Goal: Task Accomplishment & Management: Manage account settings

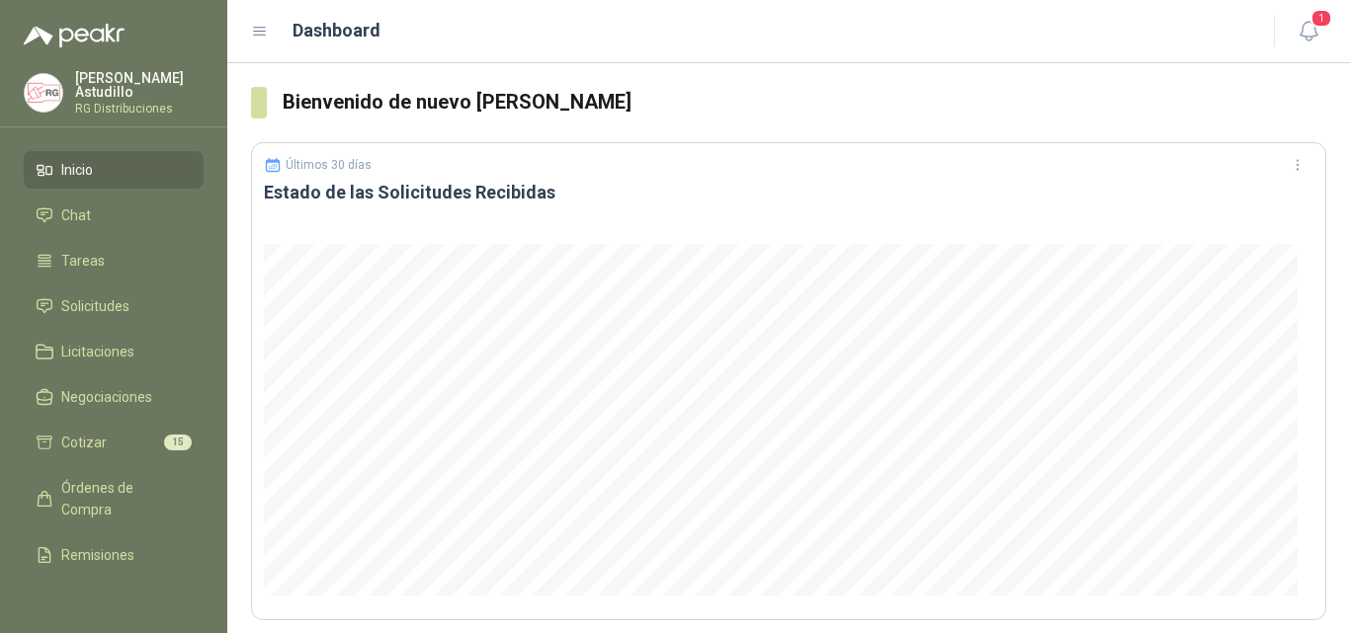
click at [1319, 5] on header "Dashboard 1" at bounding box center [788, 31] width 1122 height 63
click at [1316, 25] on span "1" at bounding box center [1321, 18] width 22 height 19
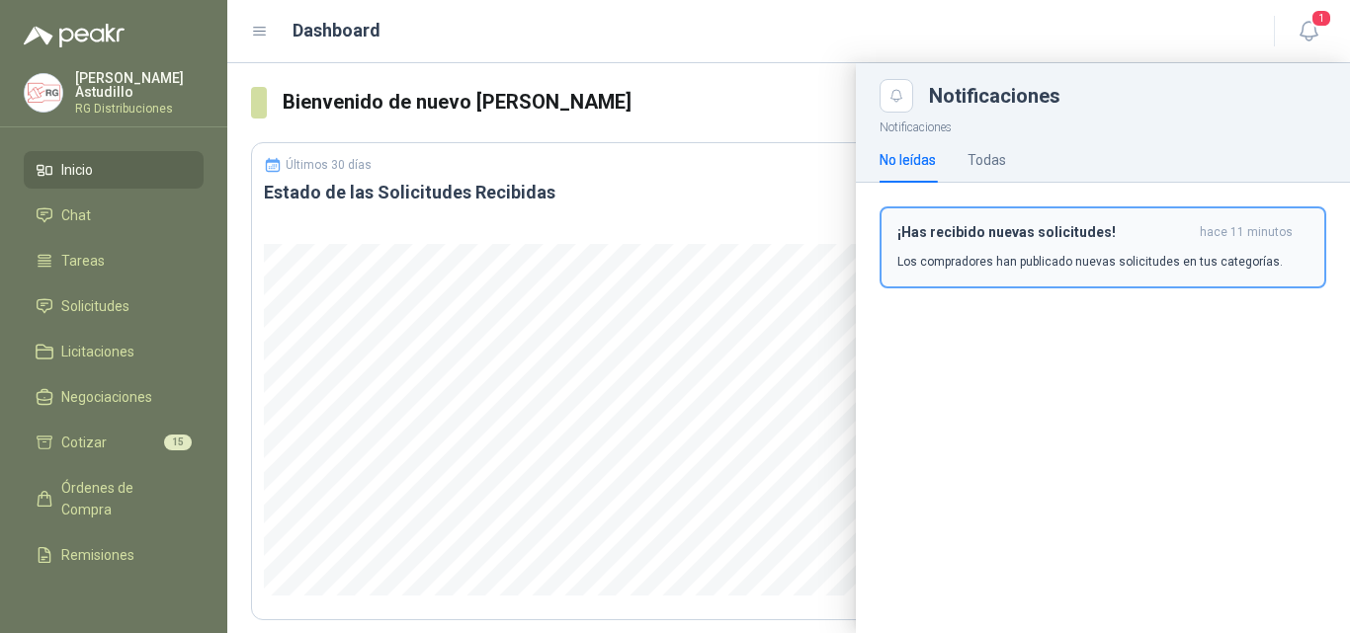
click at [987, 254] on p "Los compradores han publicado nuevas solicitudes en tus categorías." at bounding box center [1089, 262] width 385 height 18
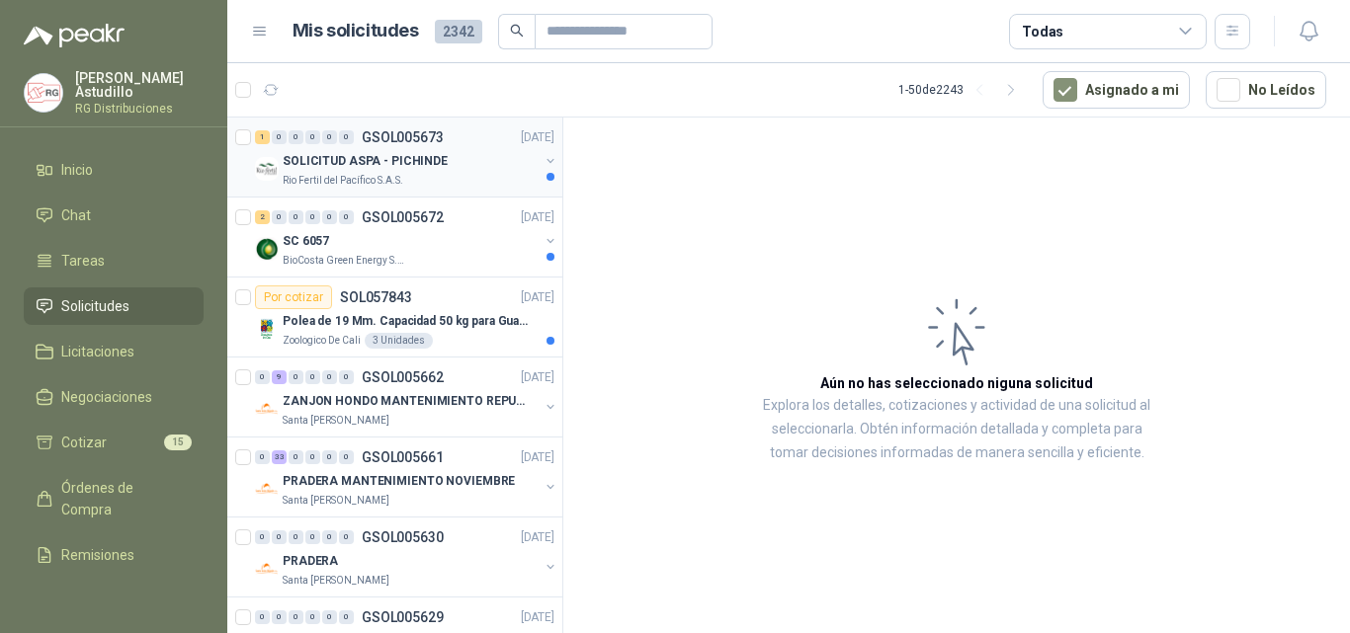
click at [433, 156] on p "SOLICITUD ASPA - PICHINDE" at bounding box center [365, 161] width 165 height 19
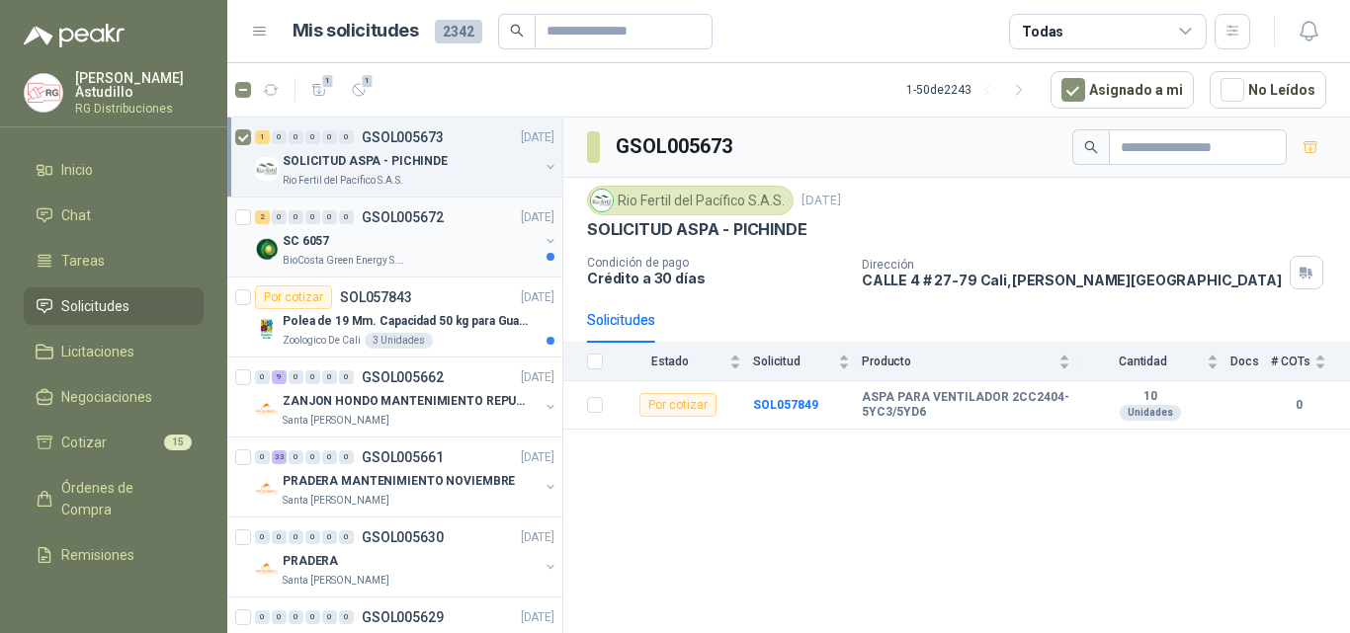
click at [435, 268] on div "BioCosta Green Energy S.A.S" at bounding box center [411, 261] width 256 height 16
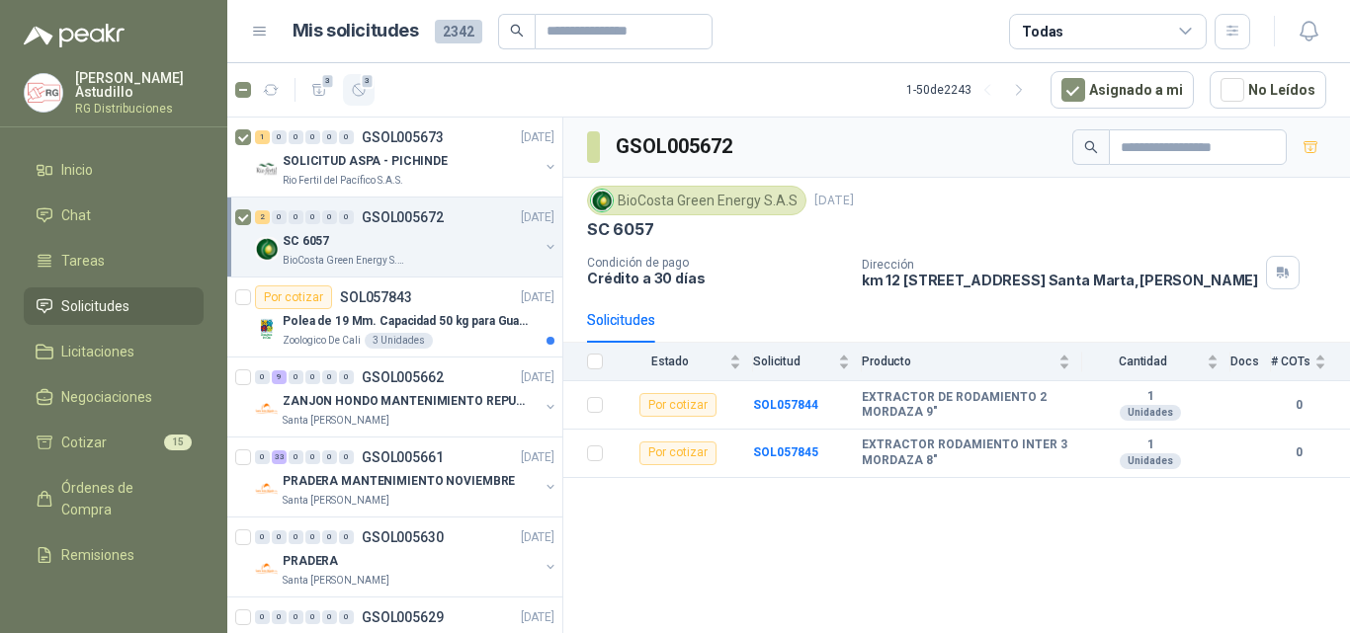
click at [363, 86] on span "3" at bounding box center [368, 81] width 14 height 16
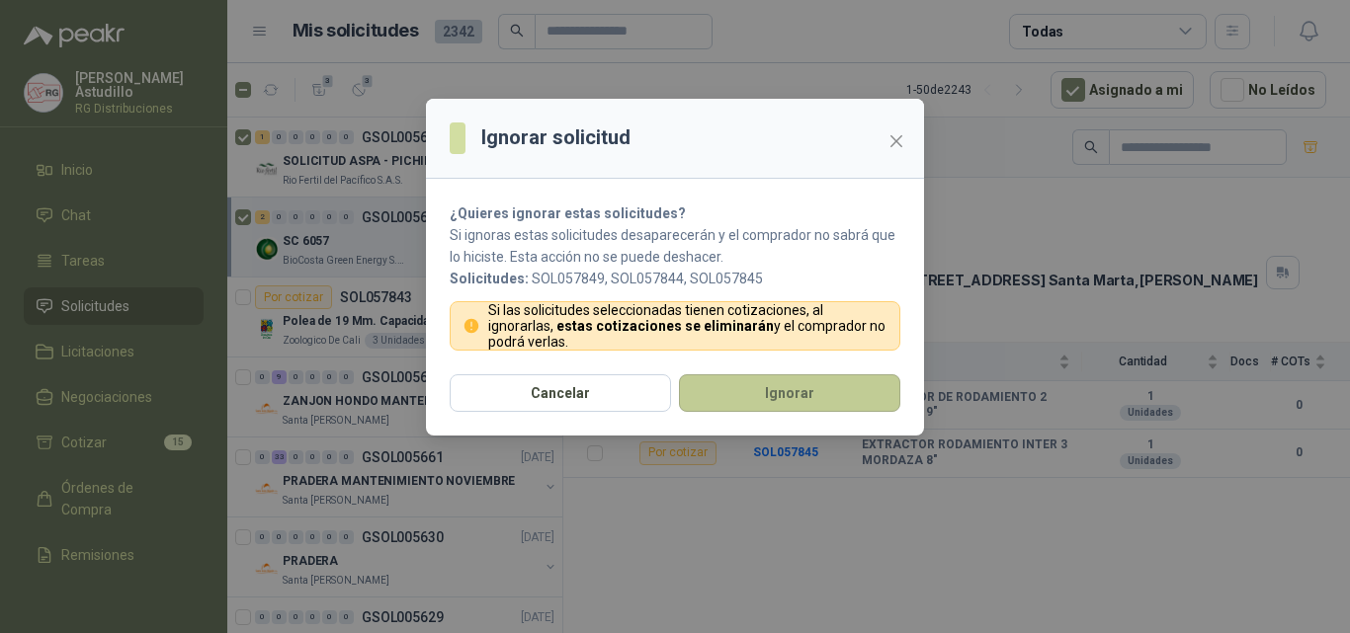
click at [766, 390] on button "Ignorar" at bounding box center [789, 393] width 221 height 38
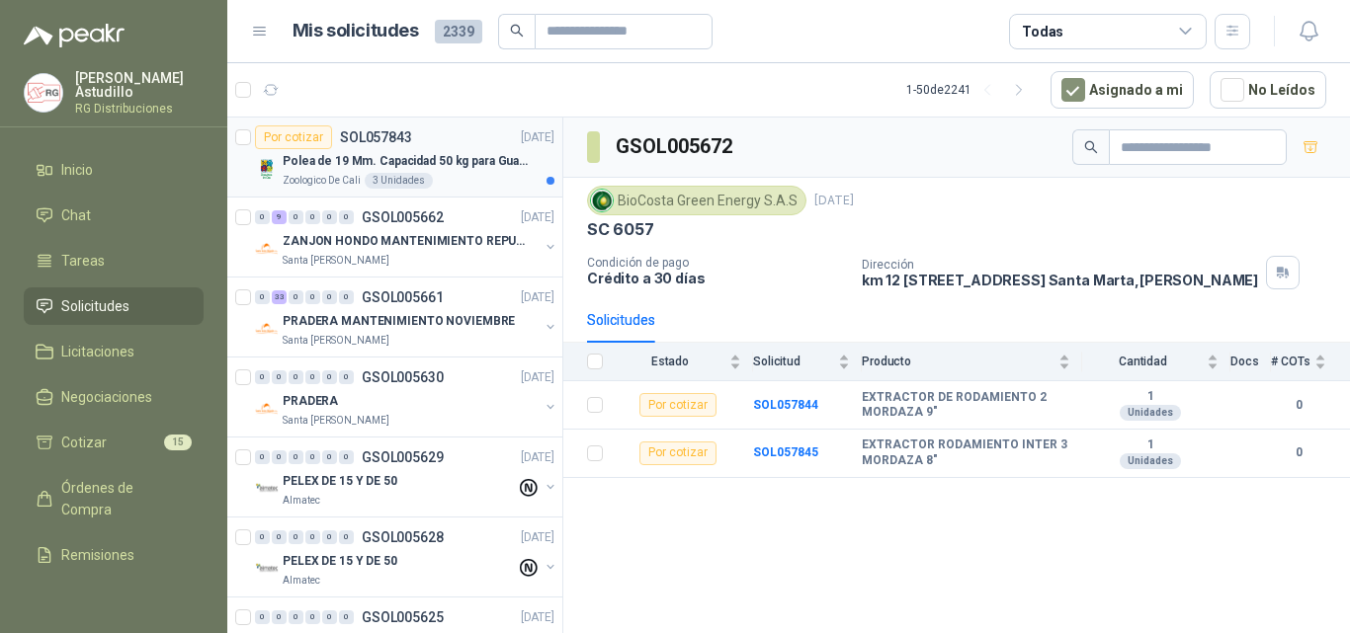
click at [401, 142] on p "SOL057843" at bounding box center [376, 137] width 72 height 14
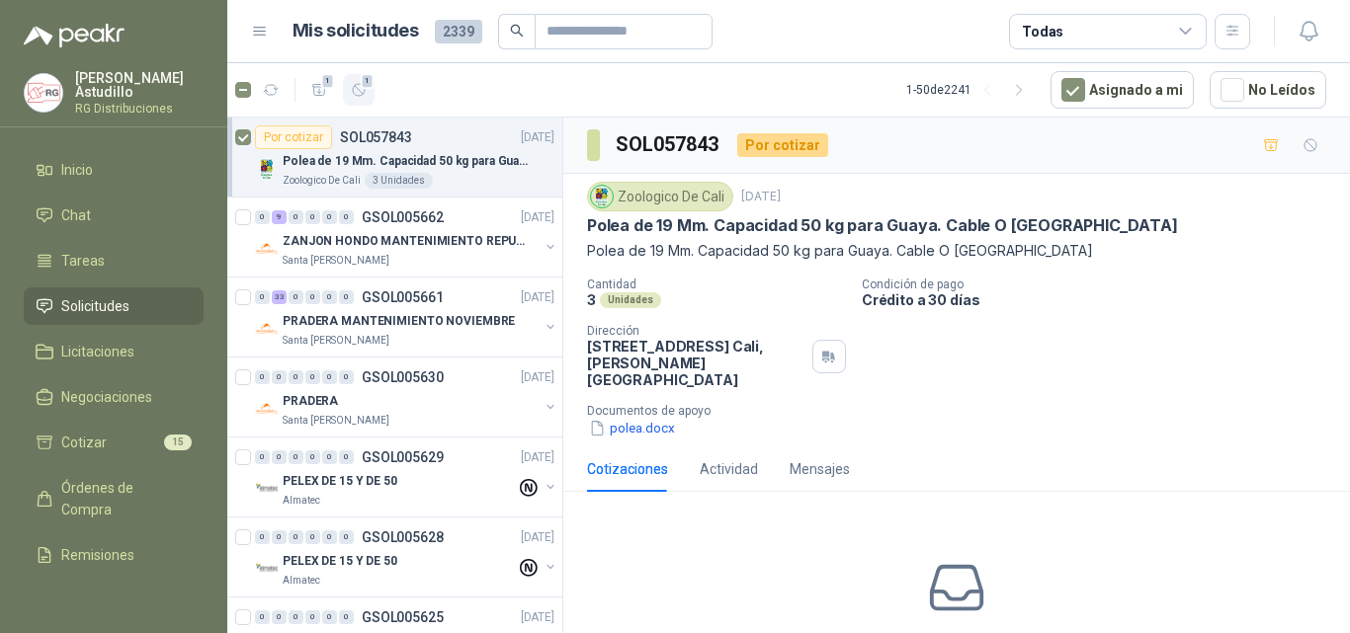
click at [362, 93] on icon "button" at bounding box center [359, 90] width 17 height 17
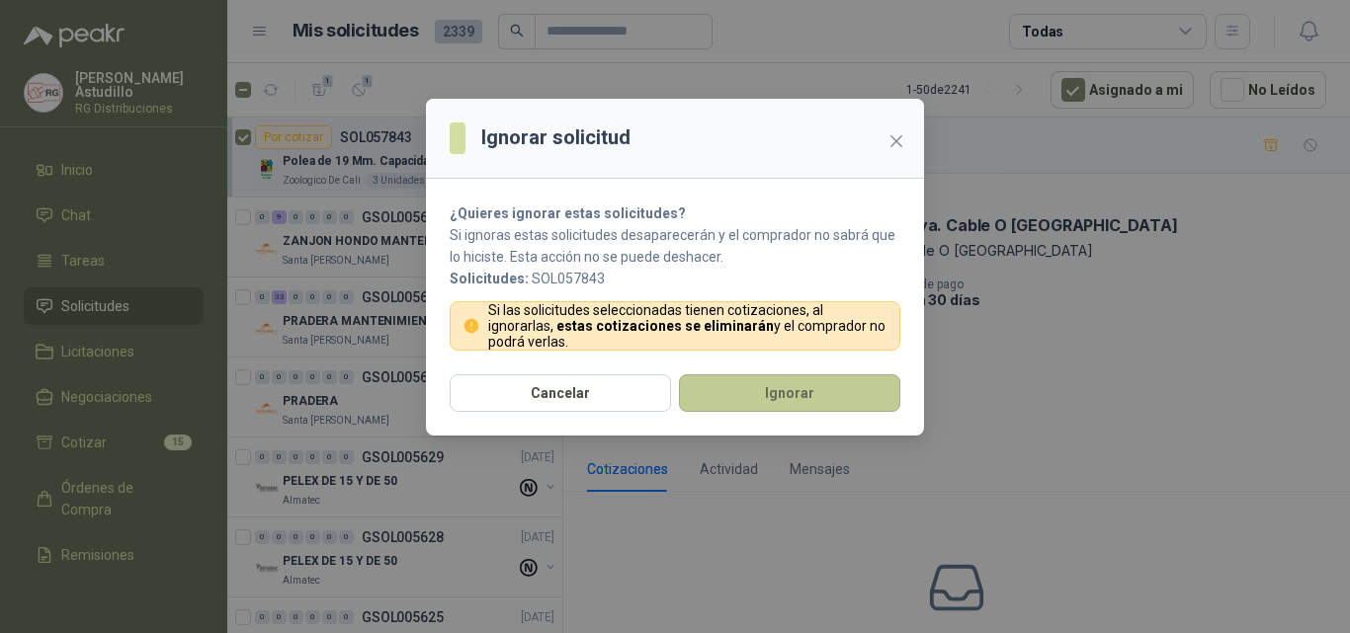
click at [758, 393] on button "Ignorar" at bounding box center [789, 393] width 221 height 38
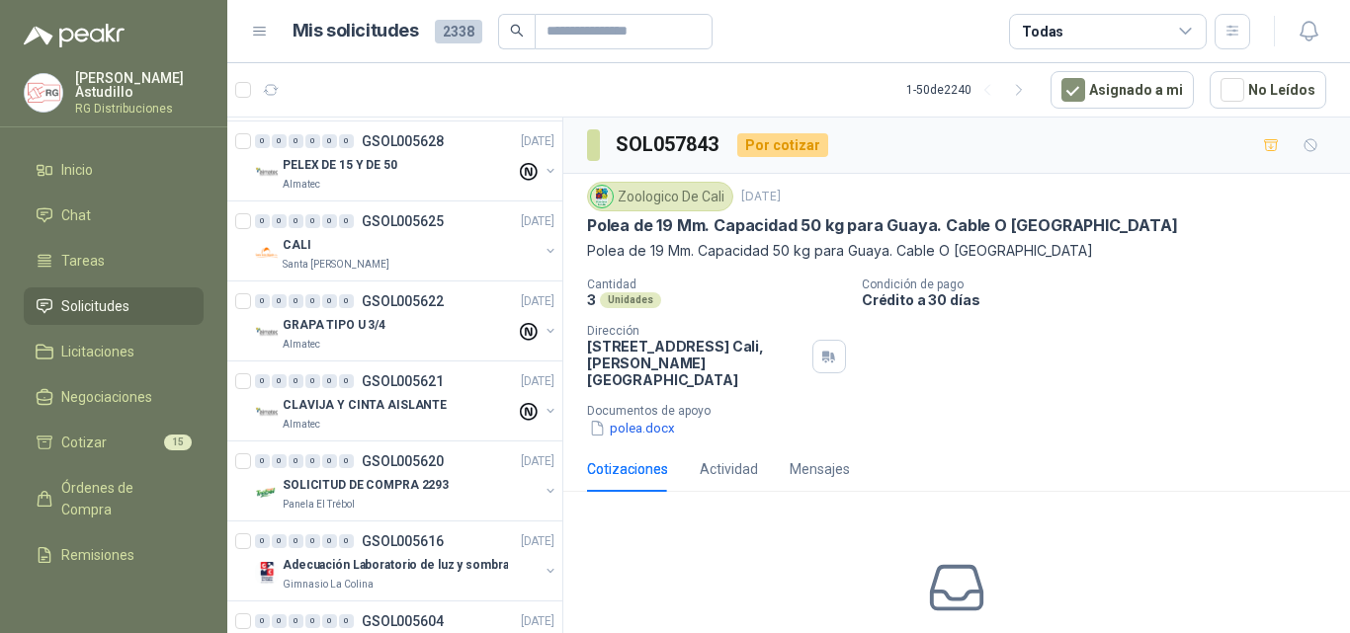
scroll to position [296, 0]
